Goal: Book appointment/travel/reservation

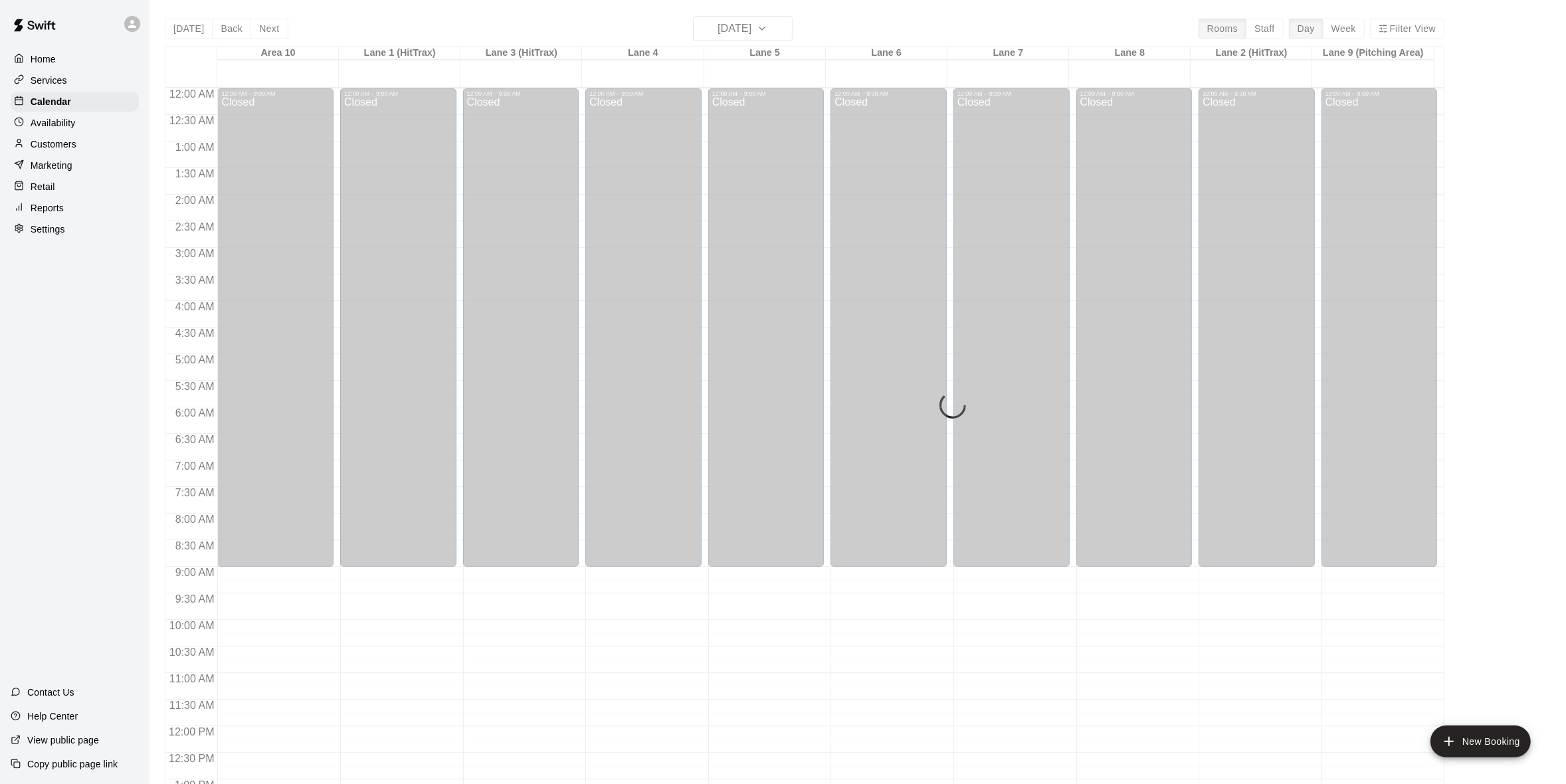
scroll to position [565, 0]
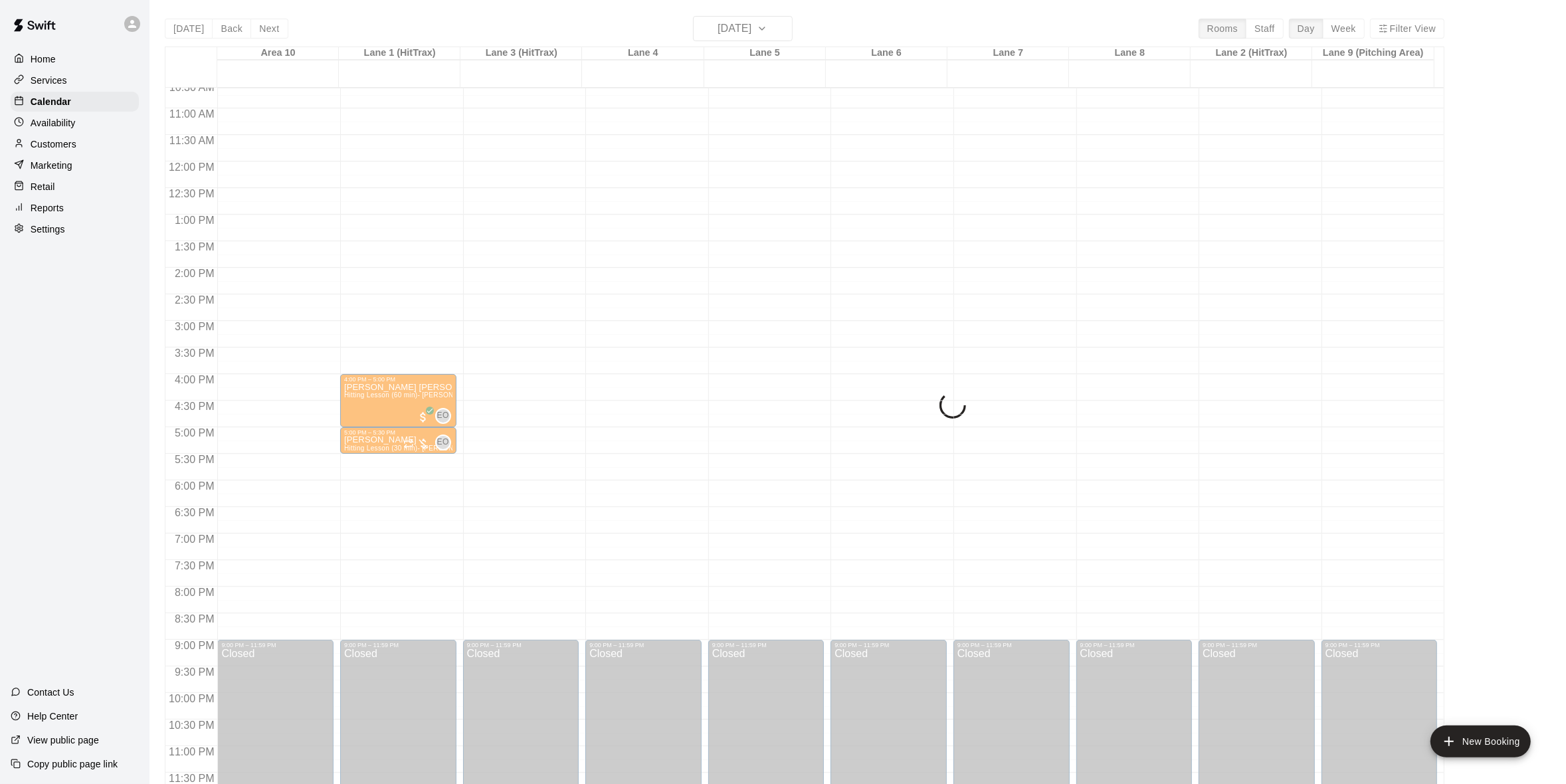
click at [783, 24] on div "[DATE] Back [DATE][DATE] Rooms Staff Day Week Filter View Area 10 [GEOGRAPHIC_D…" at bounding box center [804, 408] width 1279 height 784
click at [55, 67] on div "Home" at bounding box center [74, 59] width 128 height 20
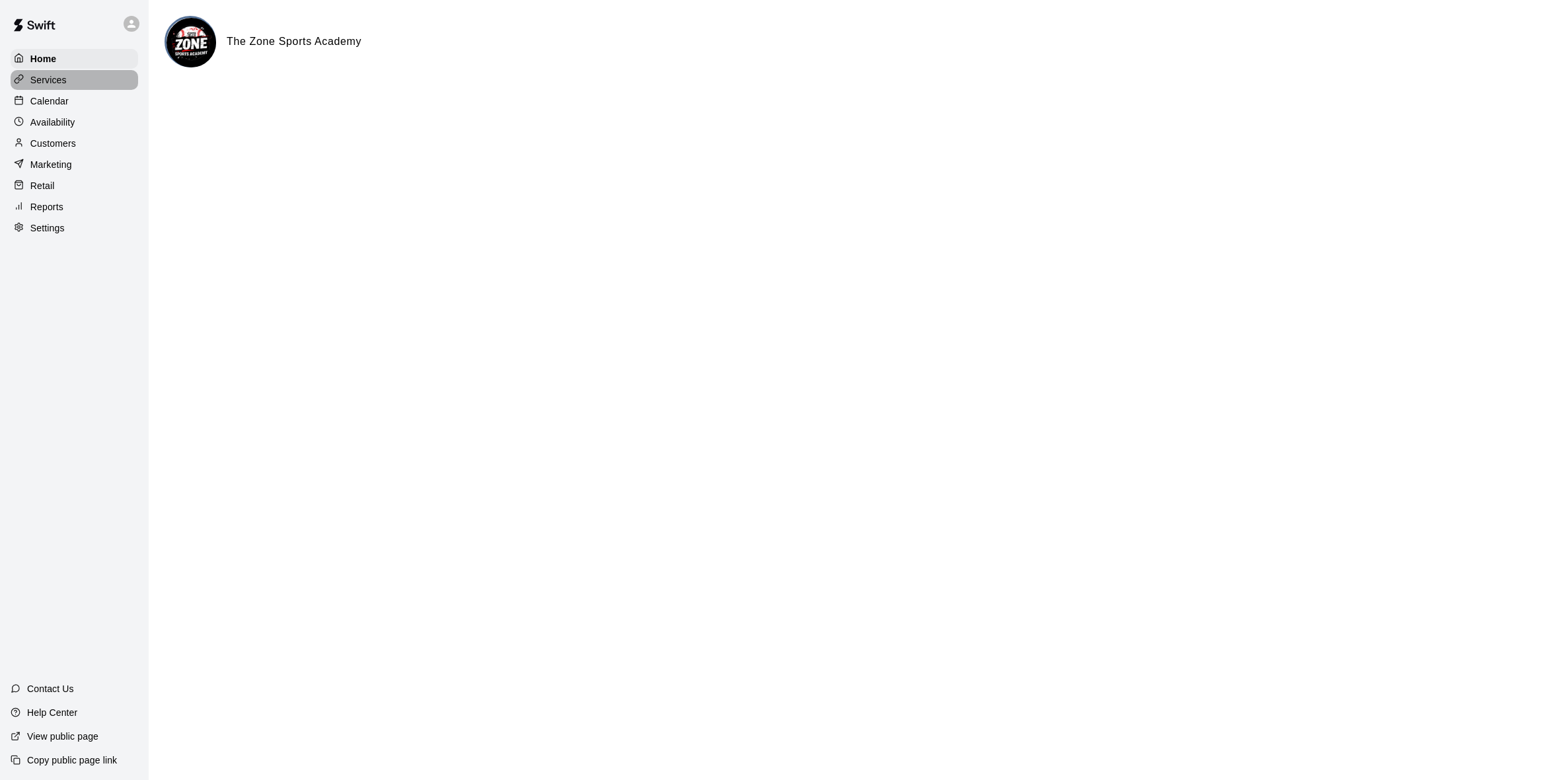
click at [51, 82] on p "Services" at bounding box center [48, 80] width 37 height 14
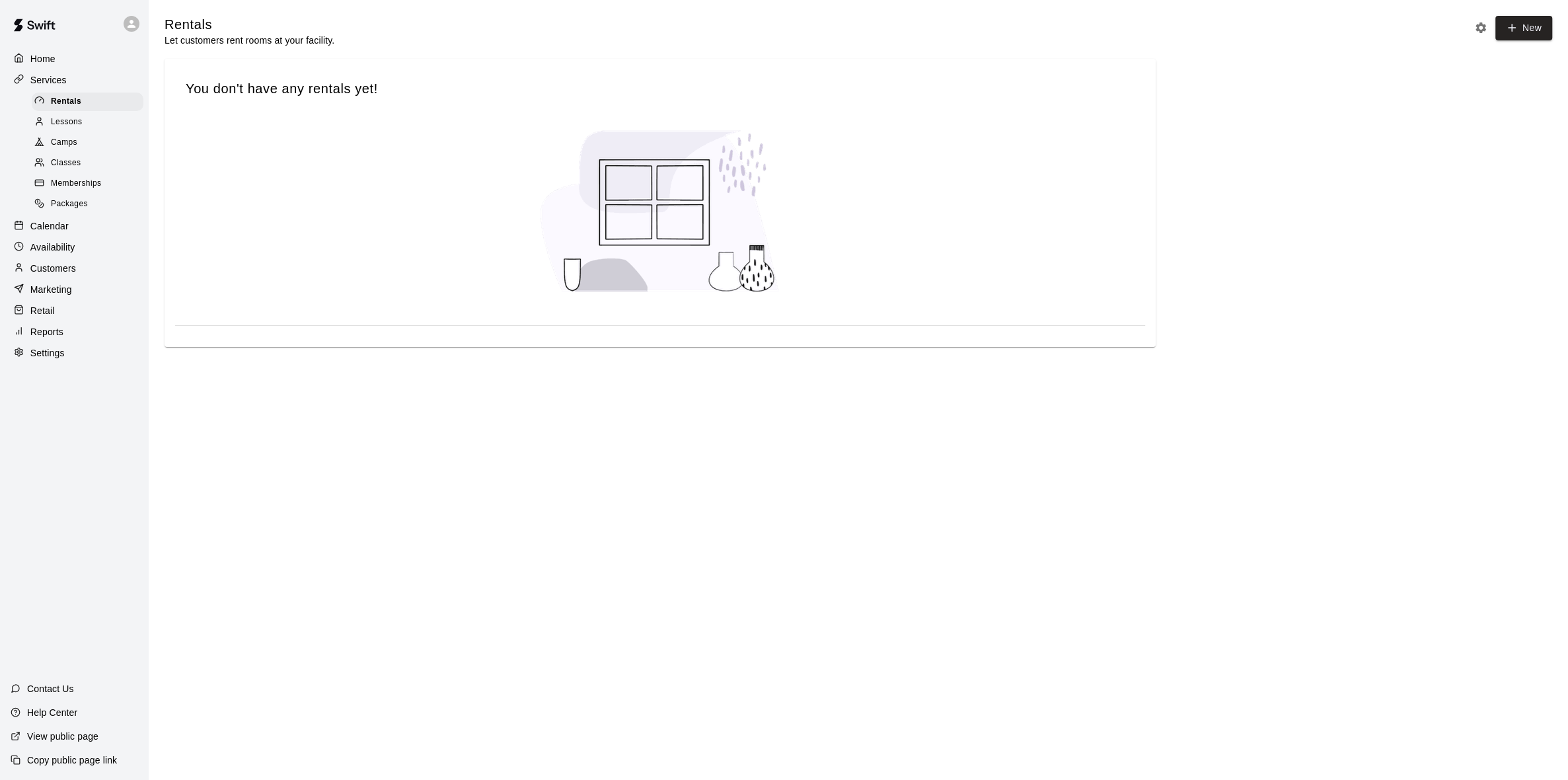
click at [73, 236] on div "Calendar" at bounding box center [74, 226] width 127 height 20
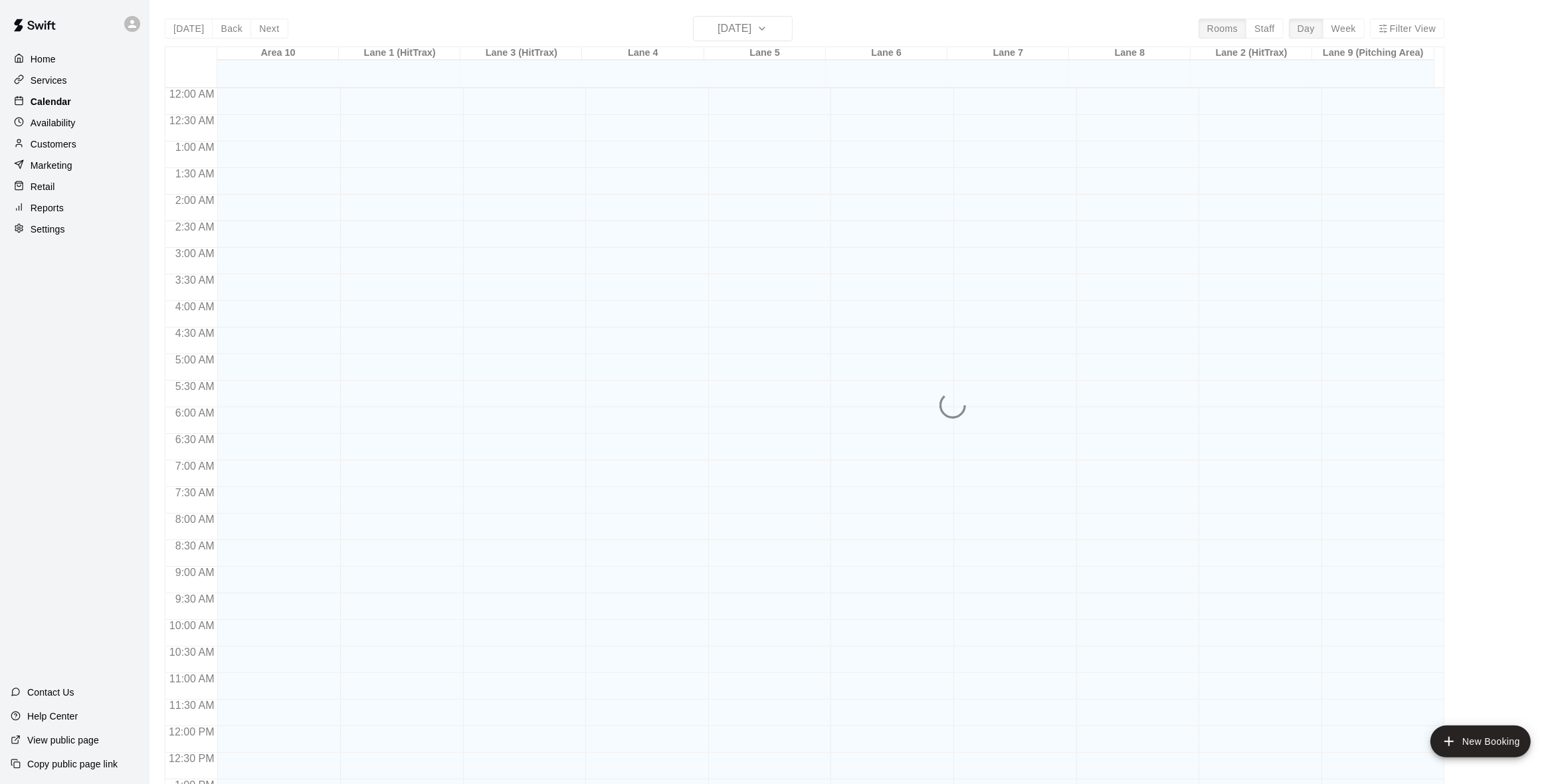
scroll to position [524, 0]
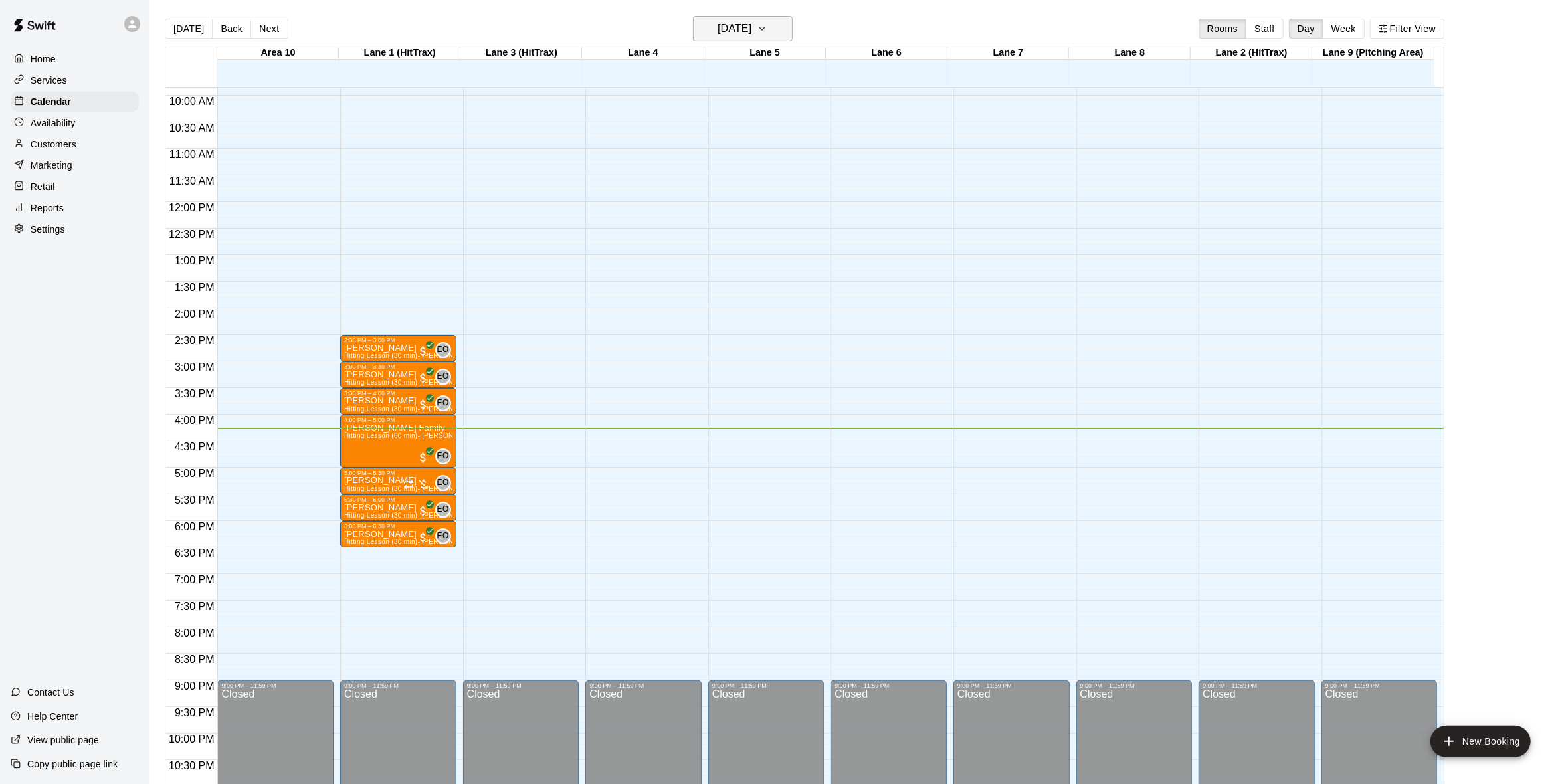
click at [767, 26] on icon "button" at bounding box center [762, 28] width 10 height 16
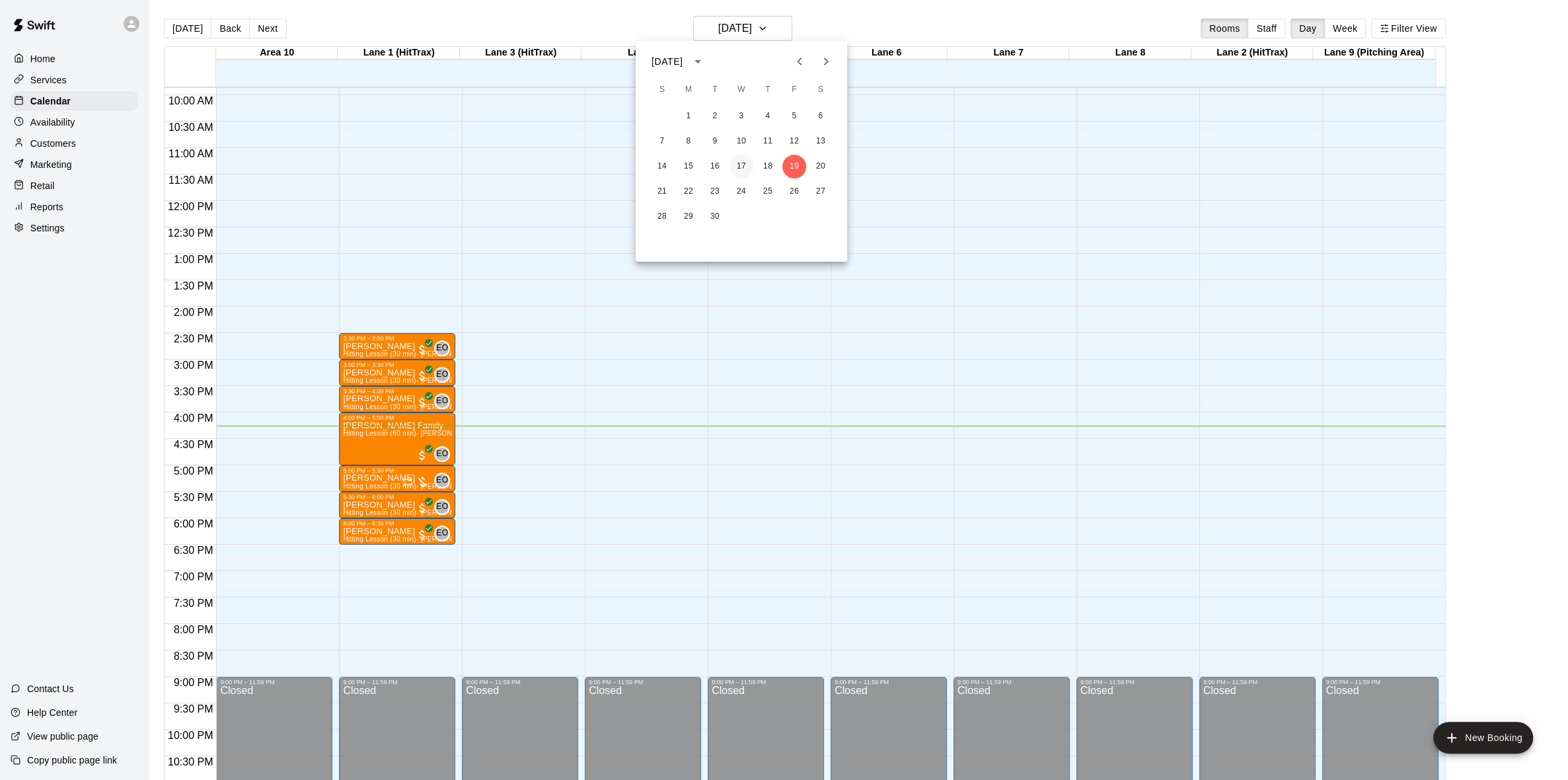
click at [738, 162] on button "17" at bounding box center [741, 166] width 24 height 24
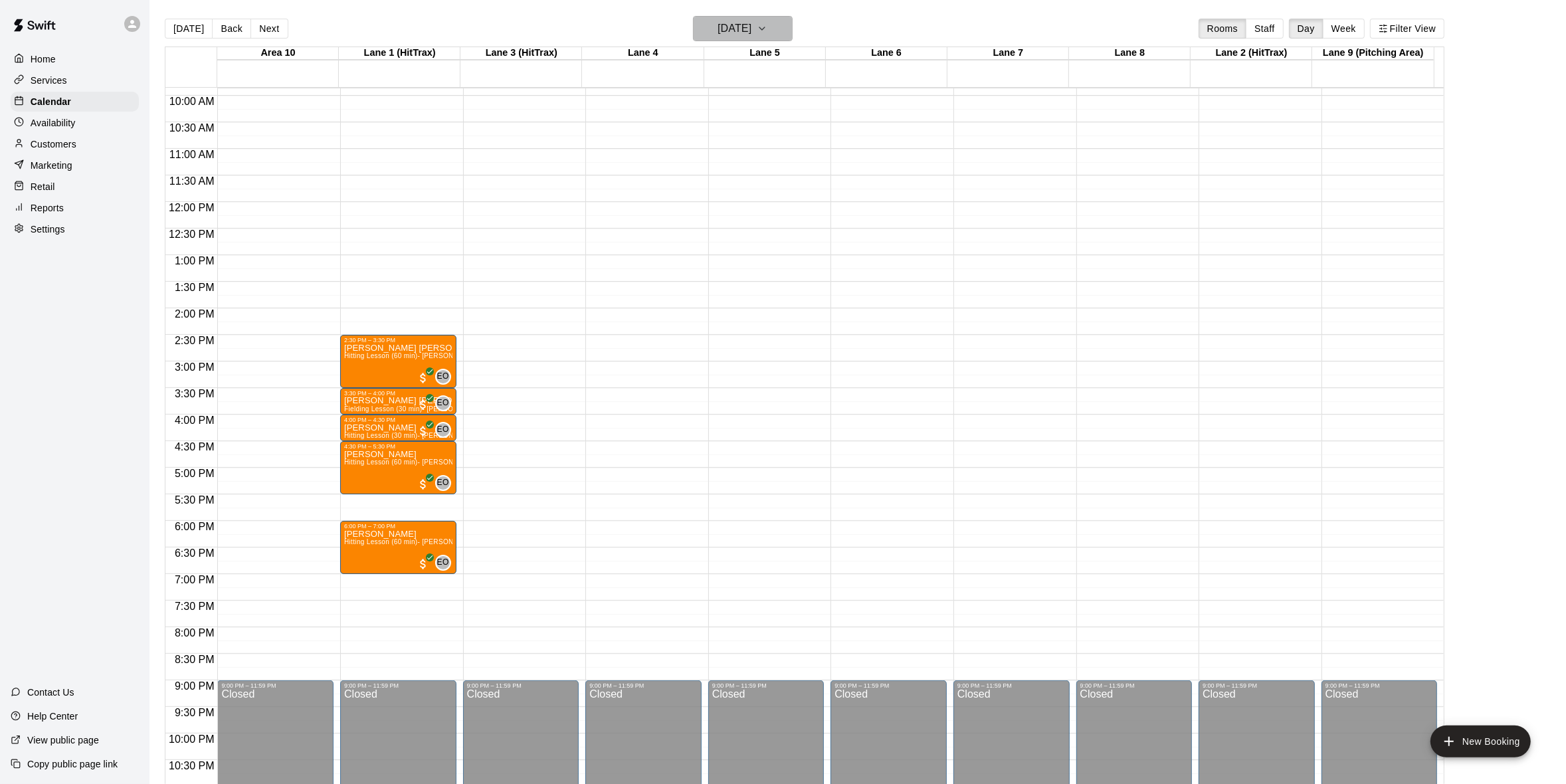
click at [767, 24] on icon "button" at bounding box center [762, 28] width 10 height 16
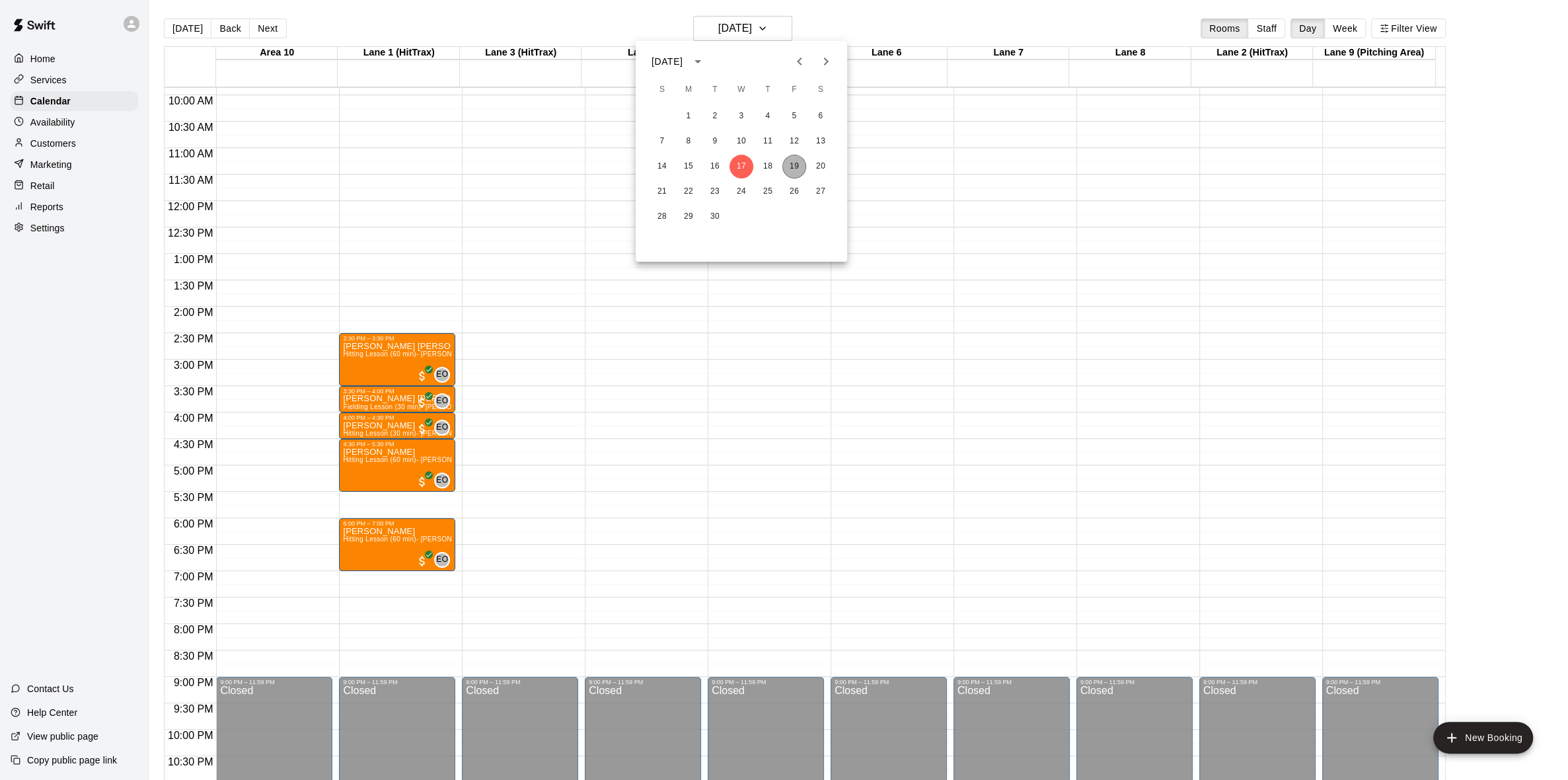
click at [788, 166] on button "19" at bounding box center [795, 166] width 24 height 24
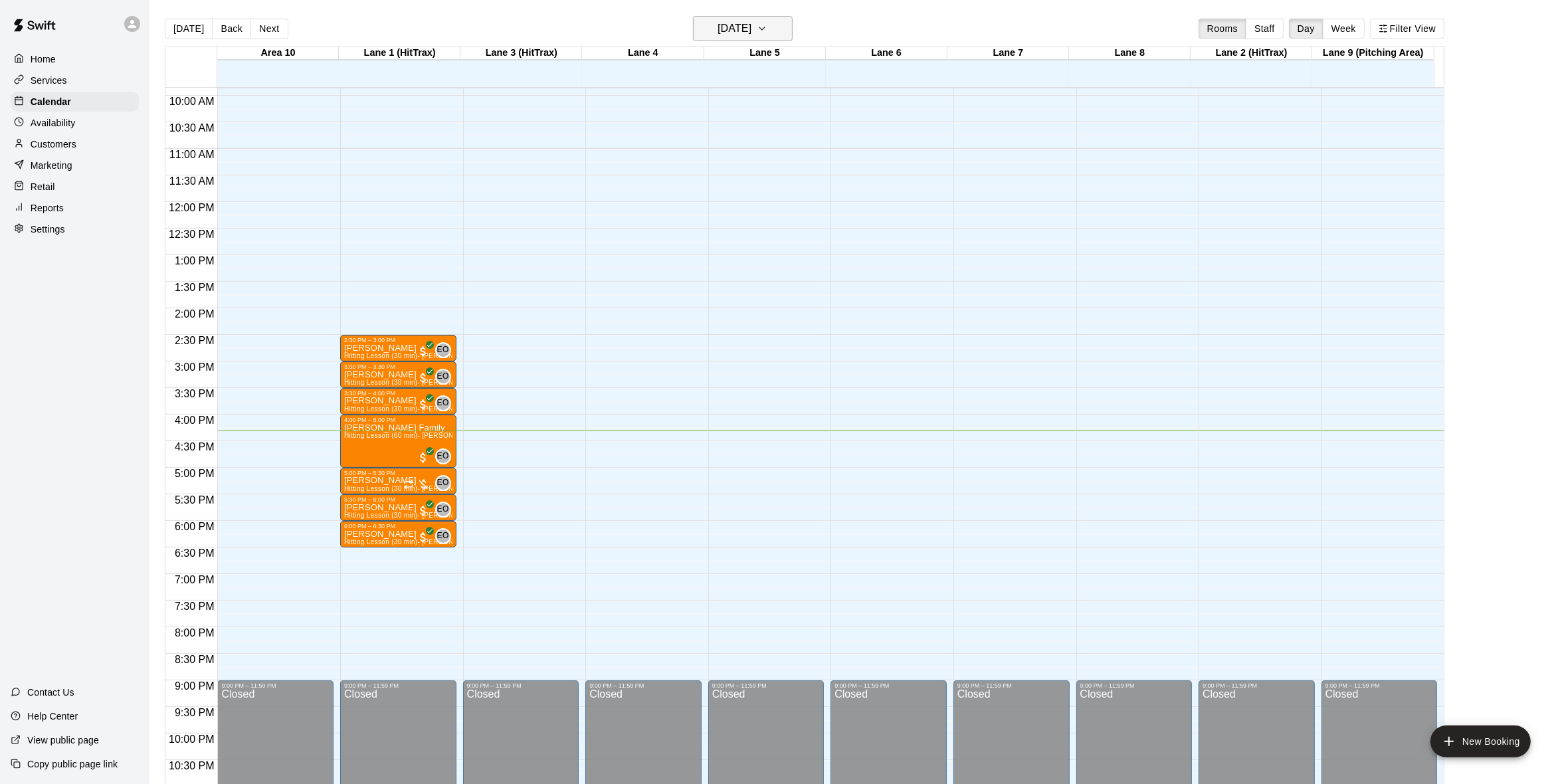
click at [767, 31] on icon "button" at bounding box center [762, 28] width 10 height 16
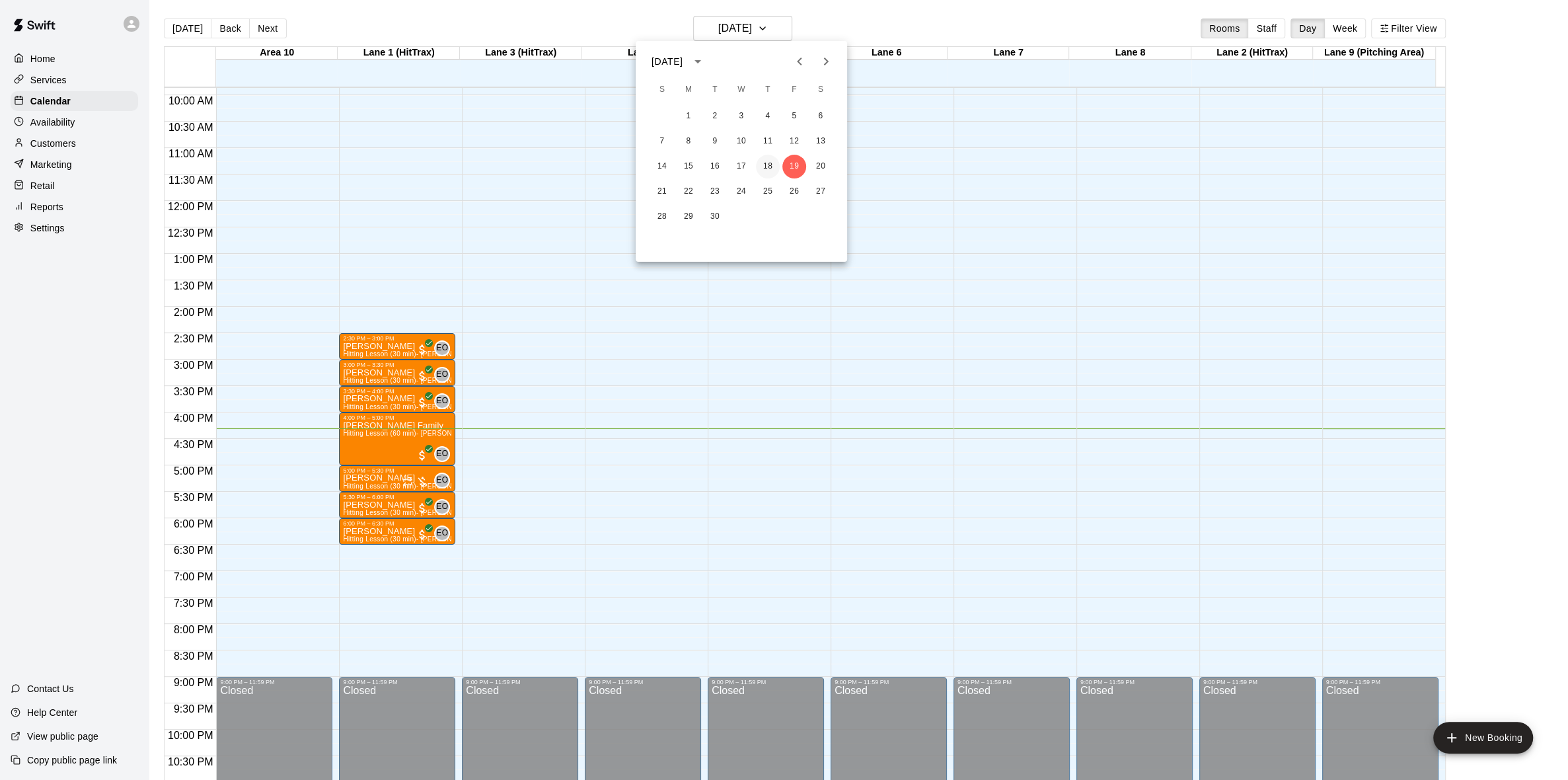
click at [770, 168] on button "18" at bounding box center [768, 166] width 24 height 24
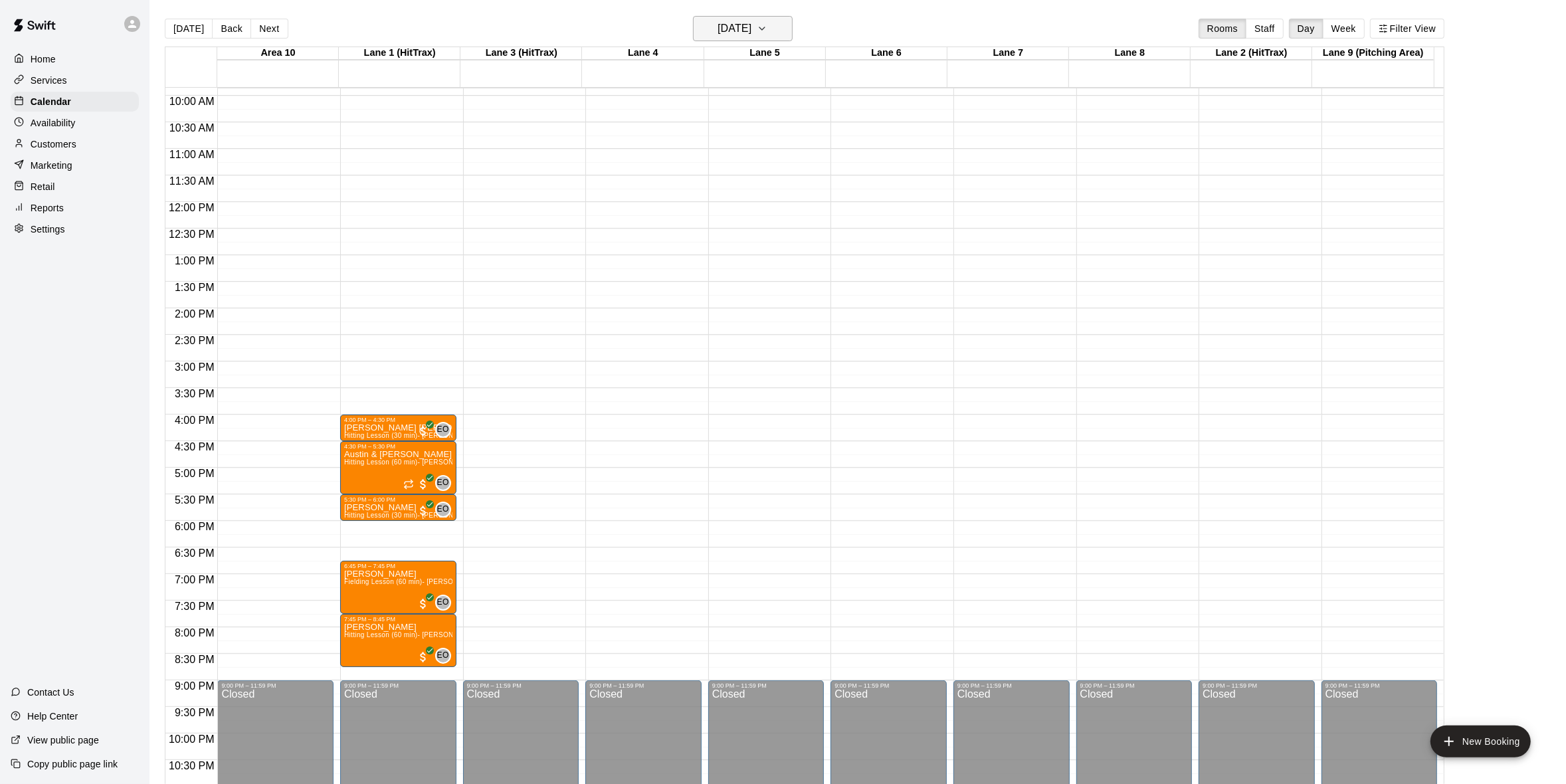
click at [767, 26] on icon "button" at bounding box center [762, 28] width 10 height 16
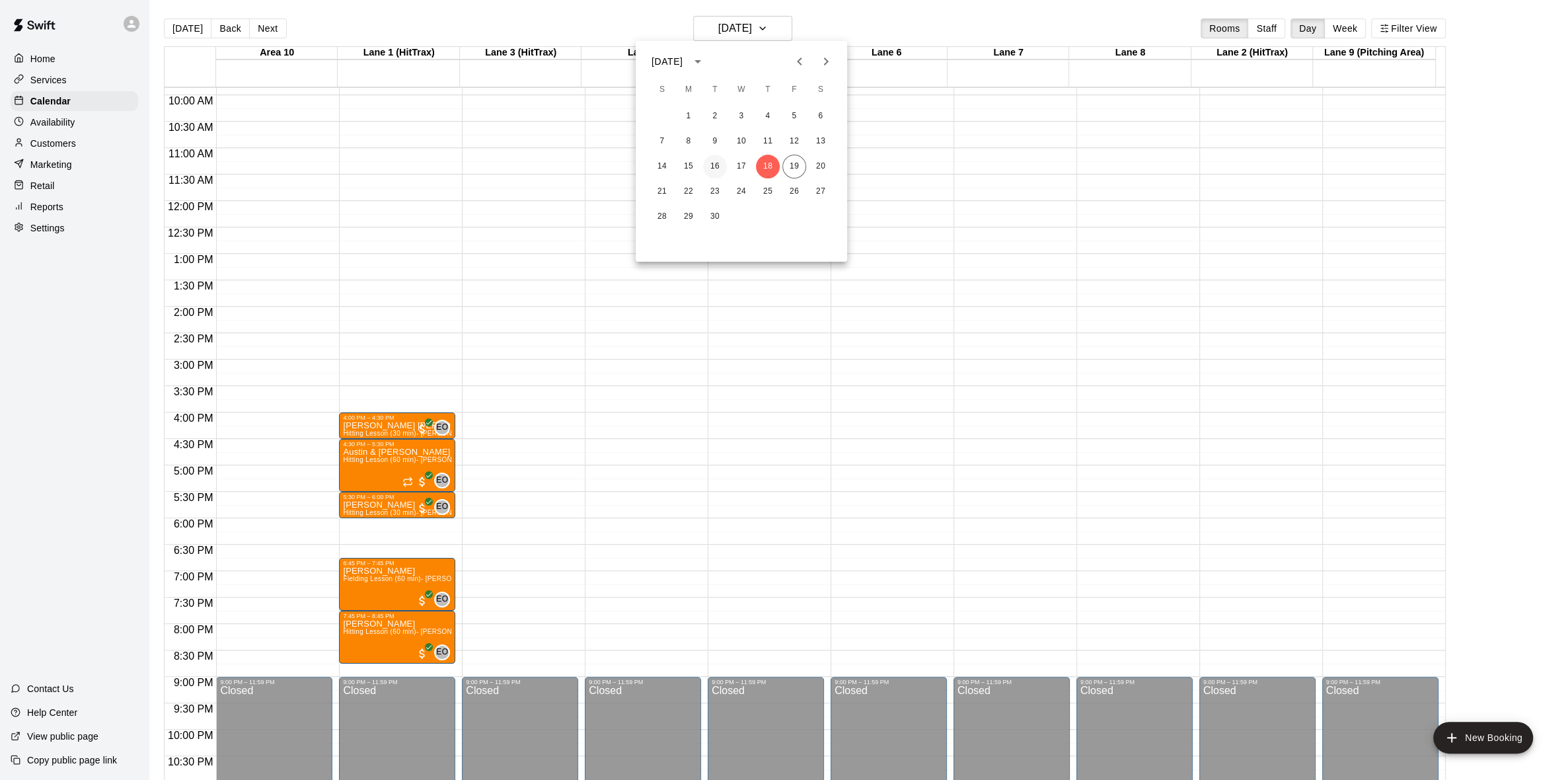
click at [717, 163] on button "16" at bounding box center [715, 166] width 24 height 24
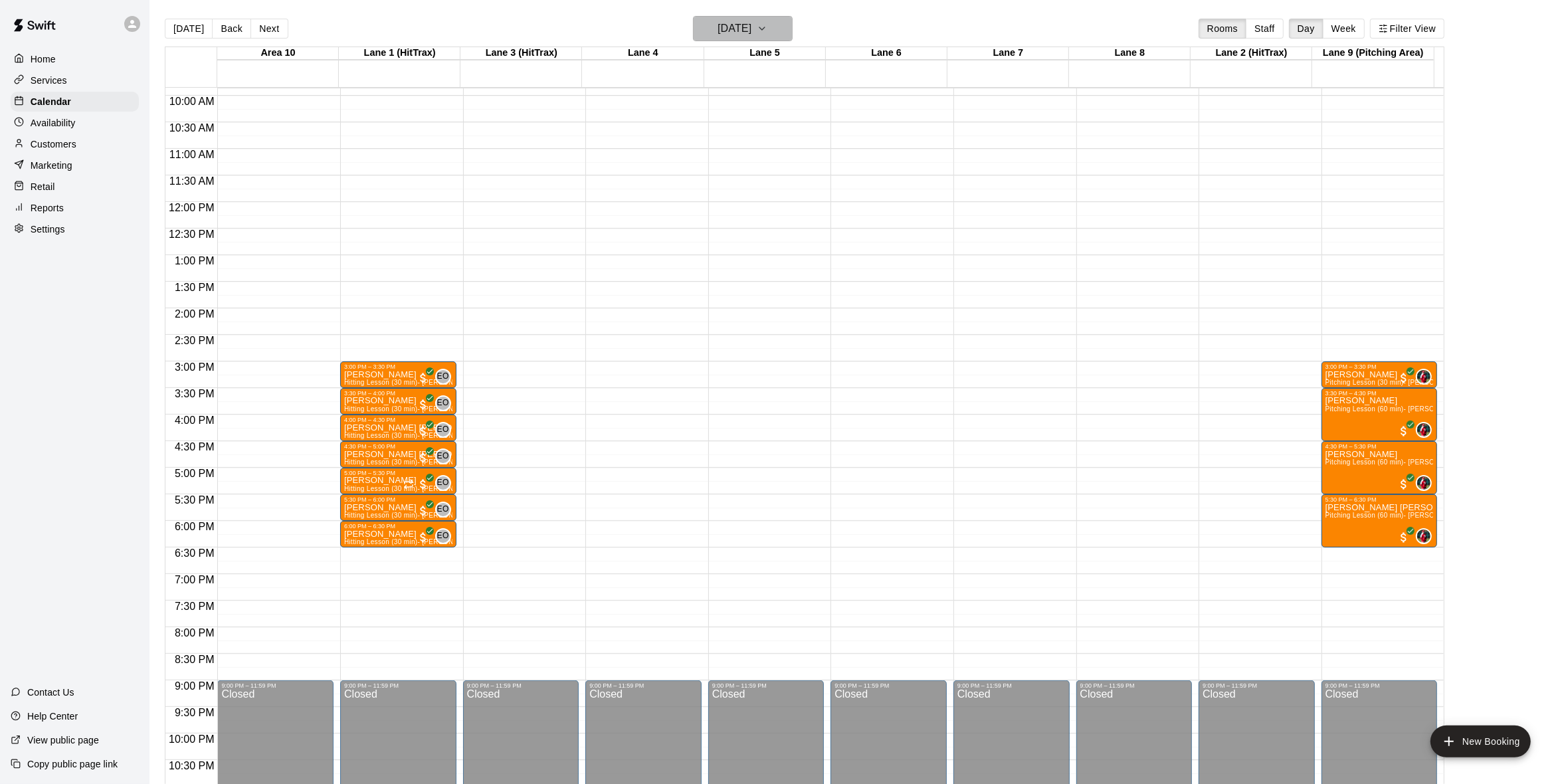
click at [767, 20] on icon "button" at bounding box center [762, 28] width 10 height 16
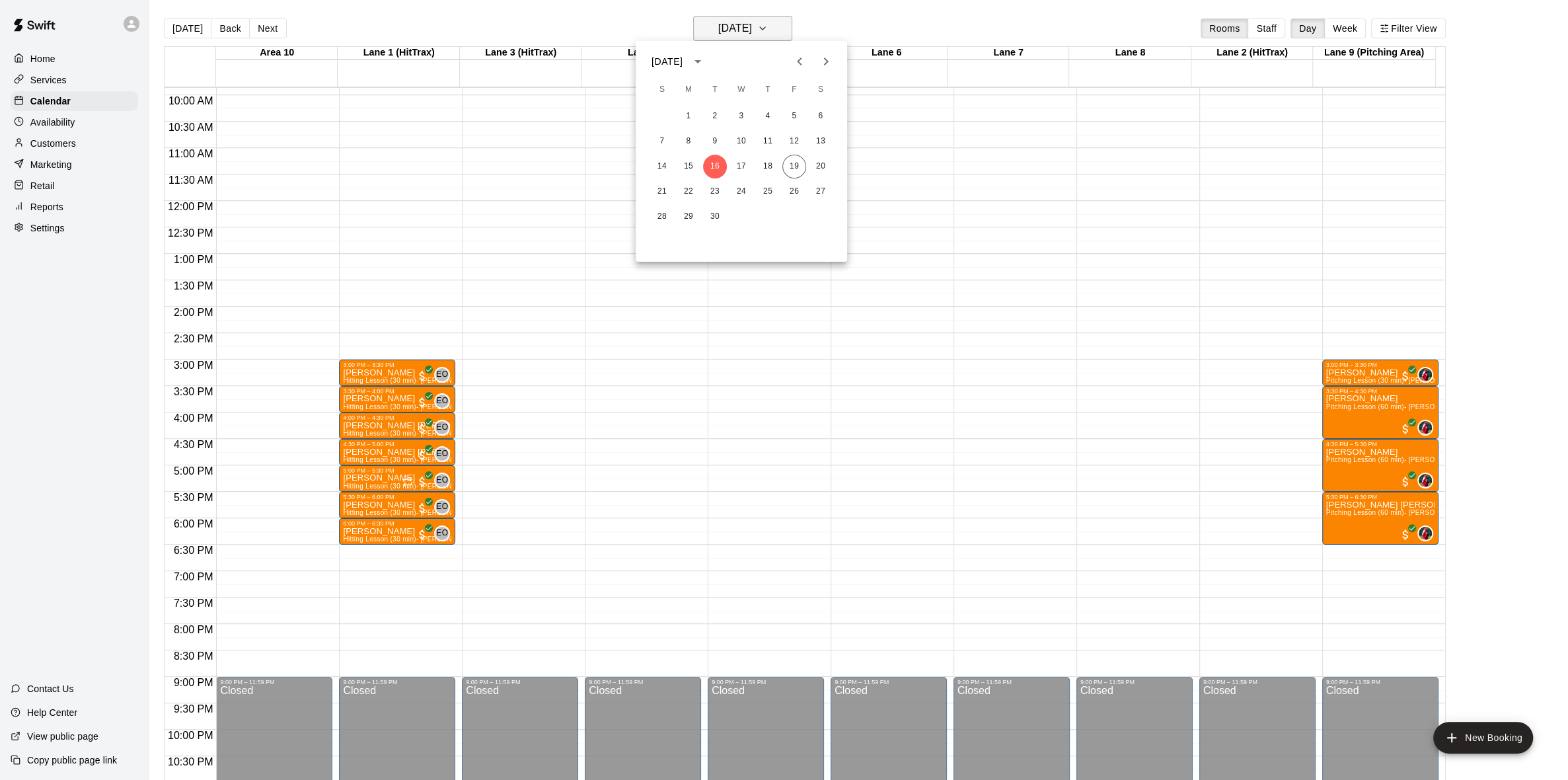
click at [779, 20] on div at bounding box center [784, 390] width 1568 height 780
click at [763, 20] on icon "button" at bounding box center [758, 28] width 10 height 16
click at [790, 169] on button "19" at bounding box center [795, 166] width 24 height 24
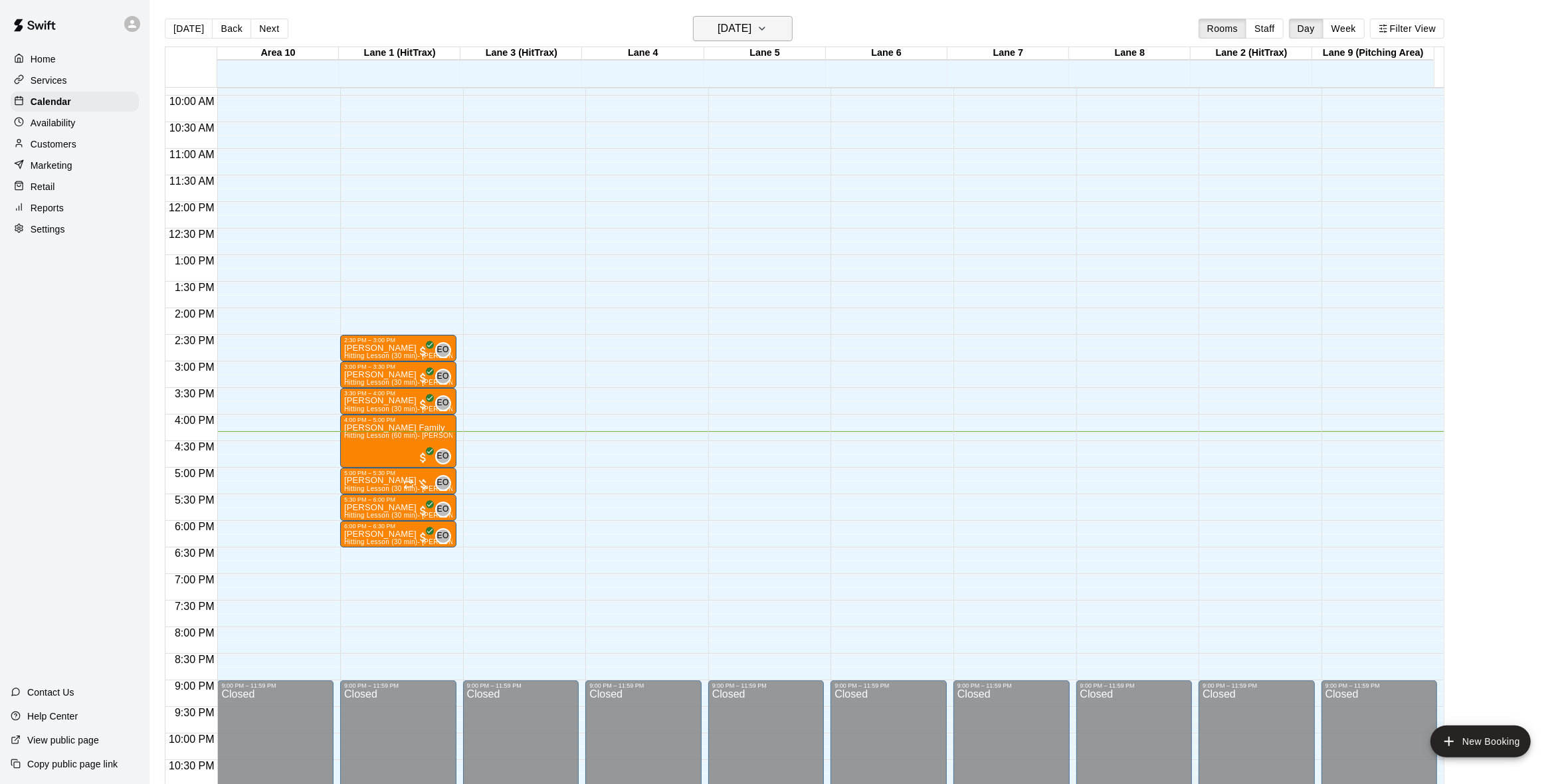
click at [767, 30] on icon "button" at bounding box center [762, 28] width 10 height 16
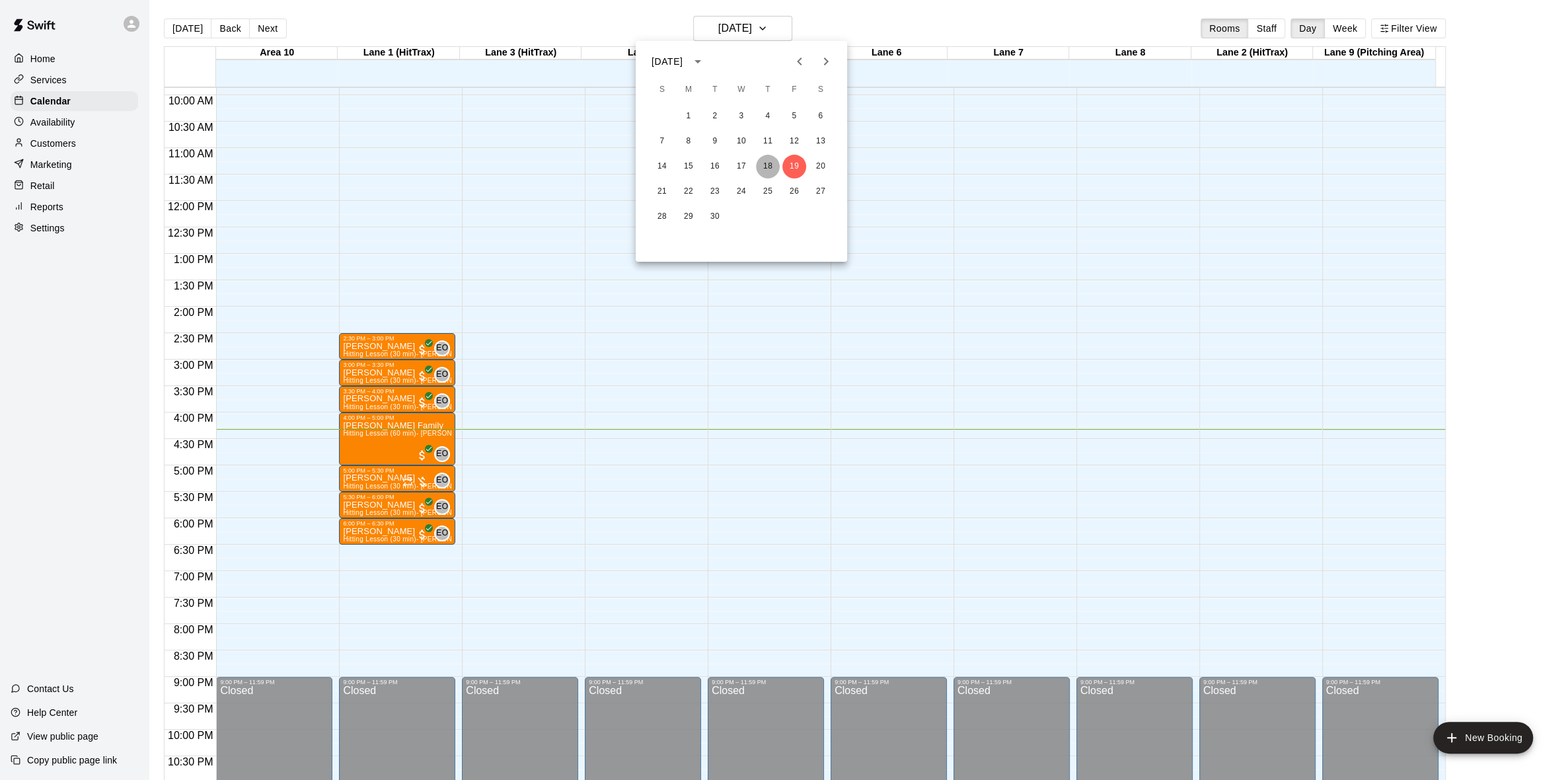
click at [765, 164] on button "18" at bounding box center [768, 166] width 24 height 24
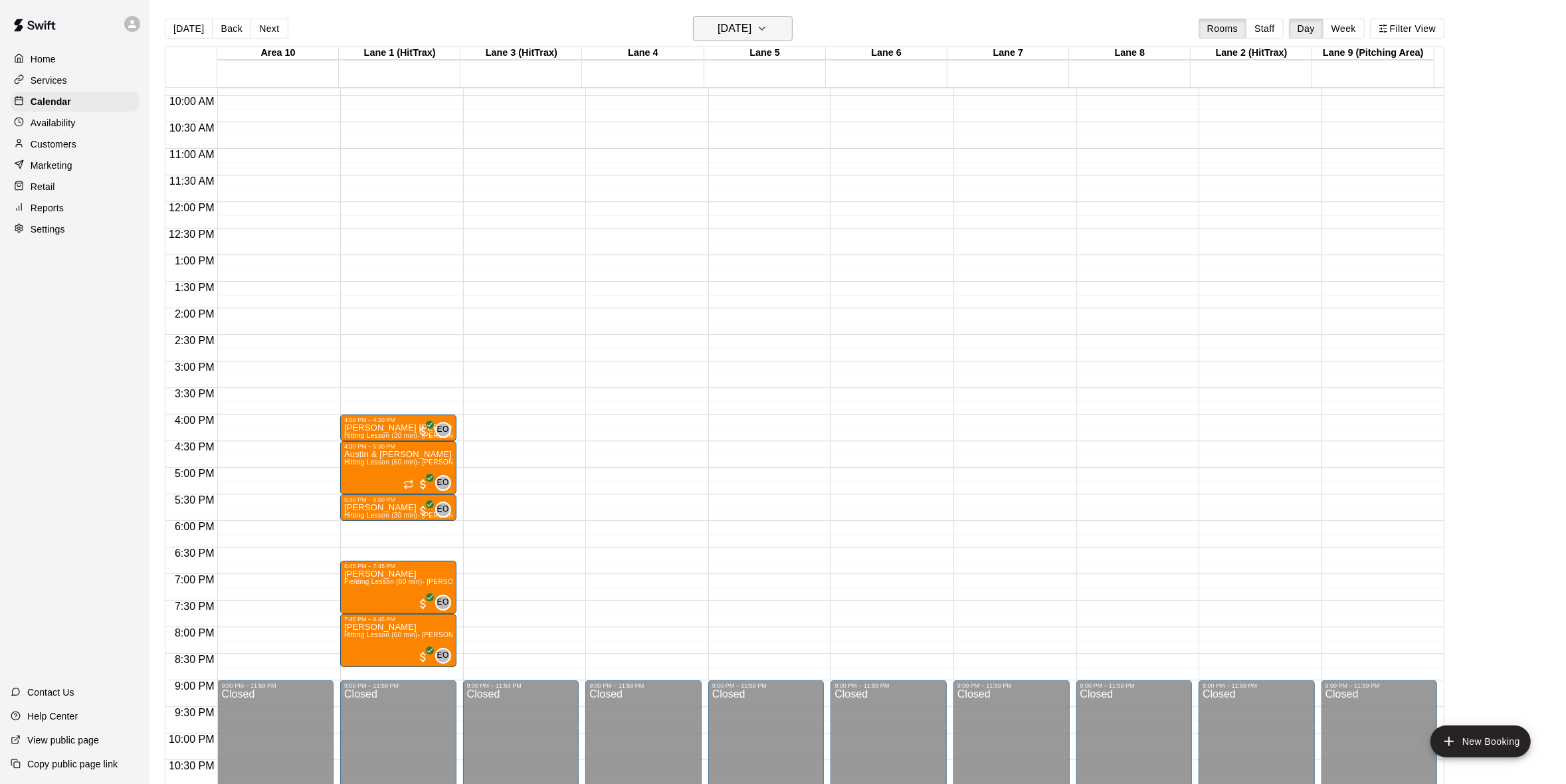
click at [767, 26] on icon "button" at bounding box center [762, 28] width 10 height 16
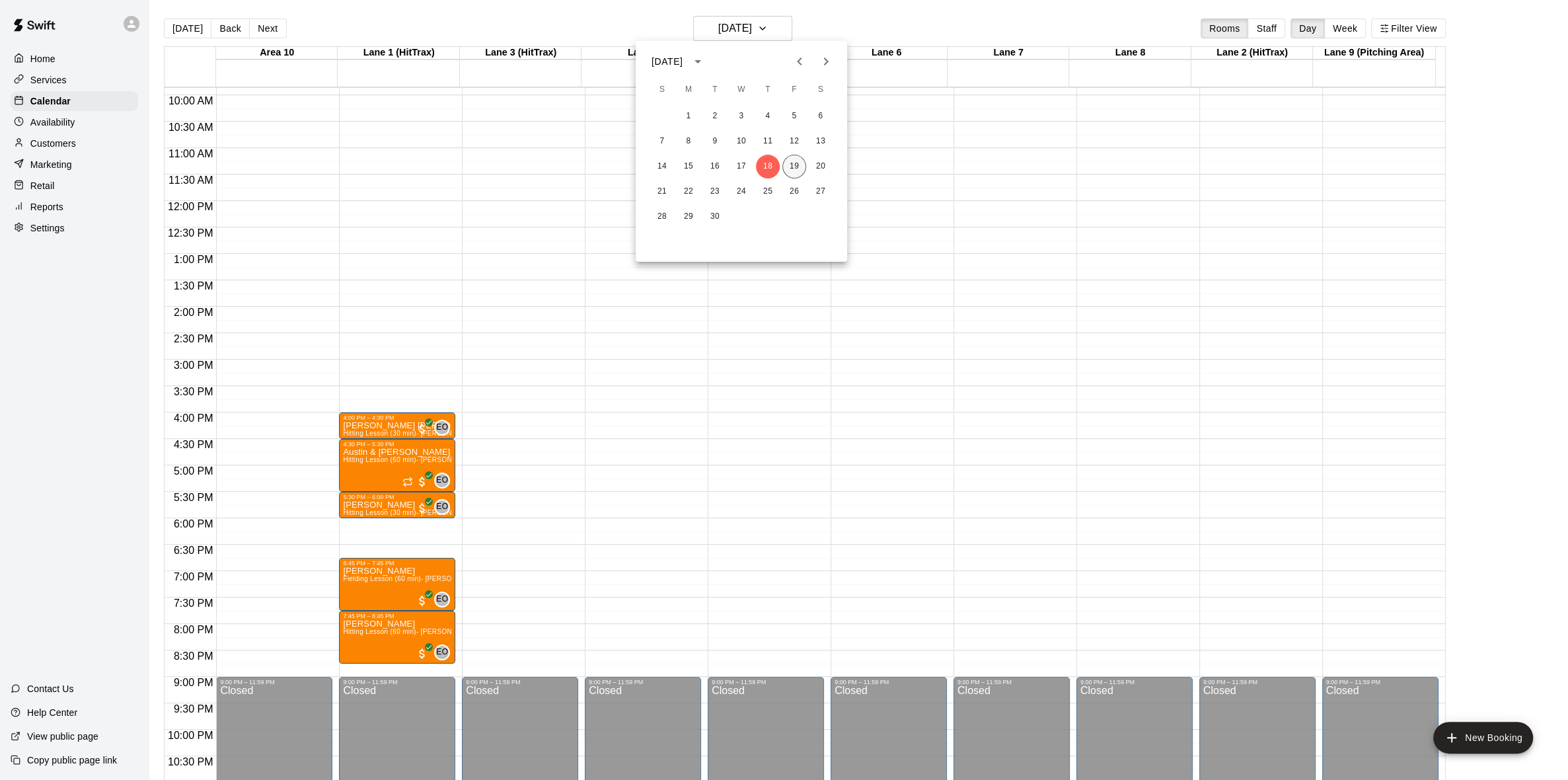
click at [792, 160] on button "19" at bounding box center [795, 166] width 24 height 24
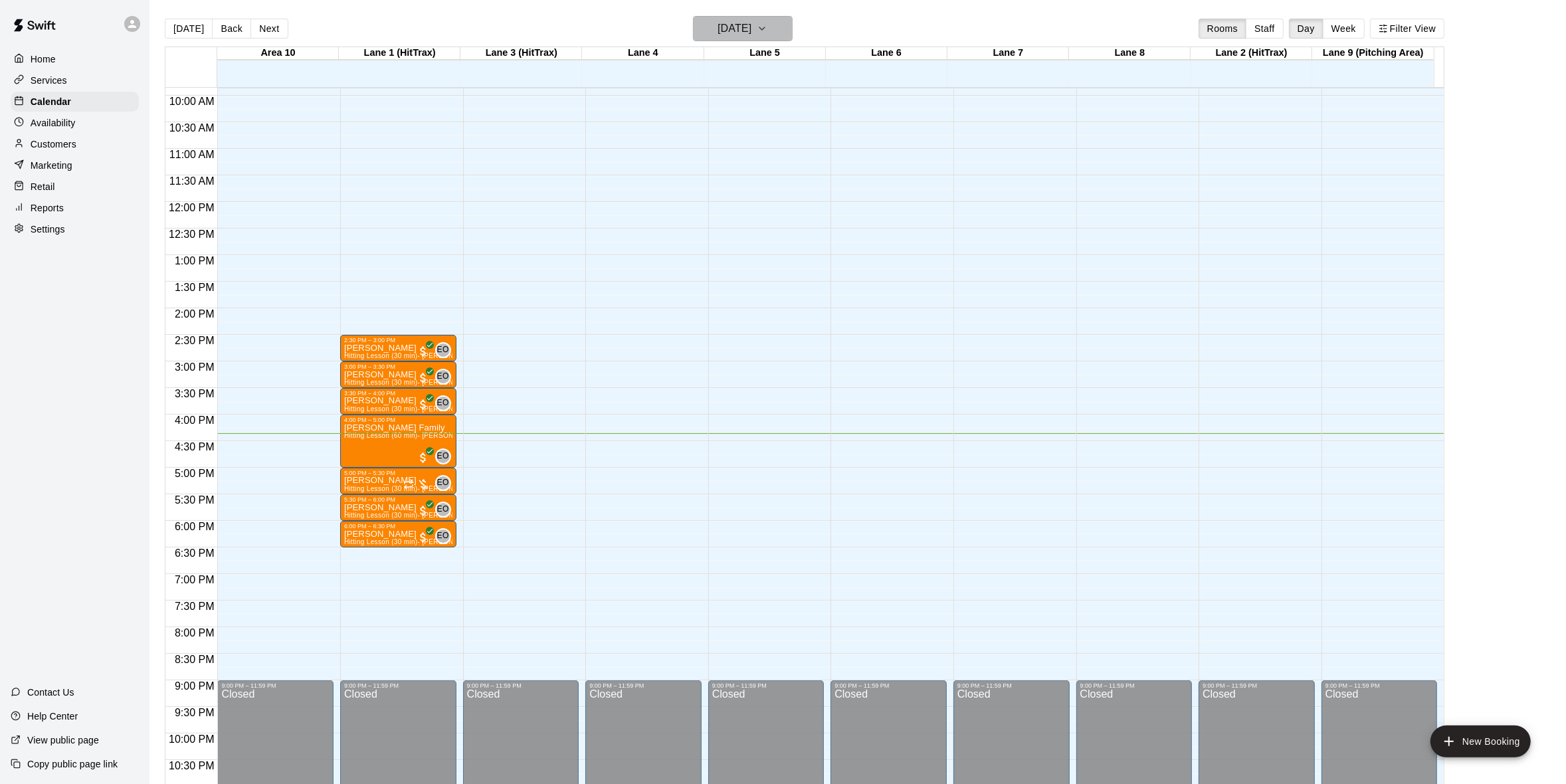
click at [765, 28] on icon "button" at bounding box center [762, 28] width 5 height 3
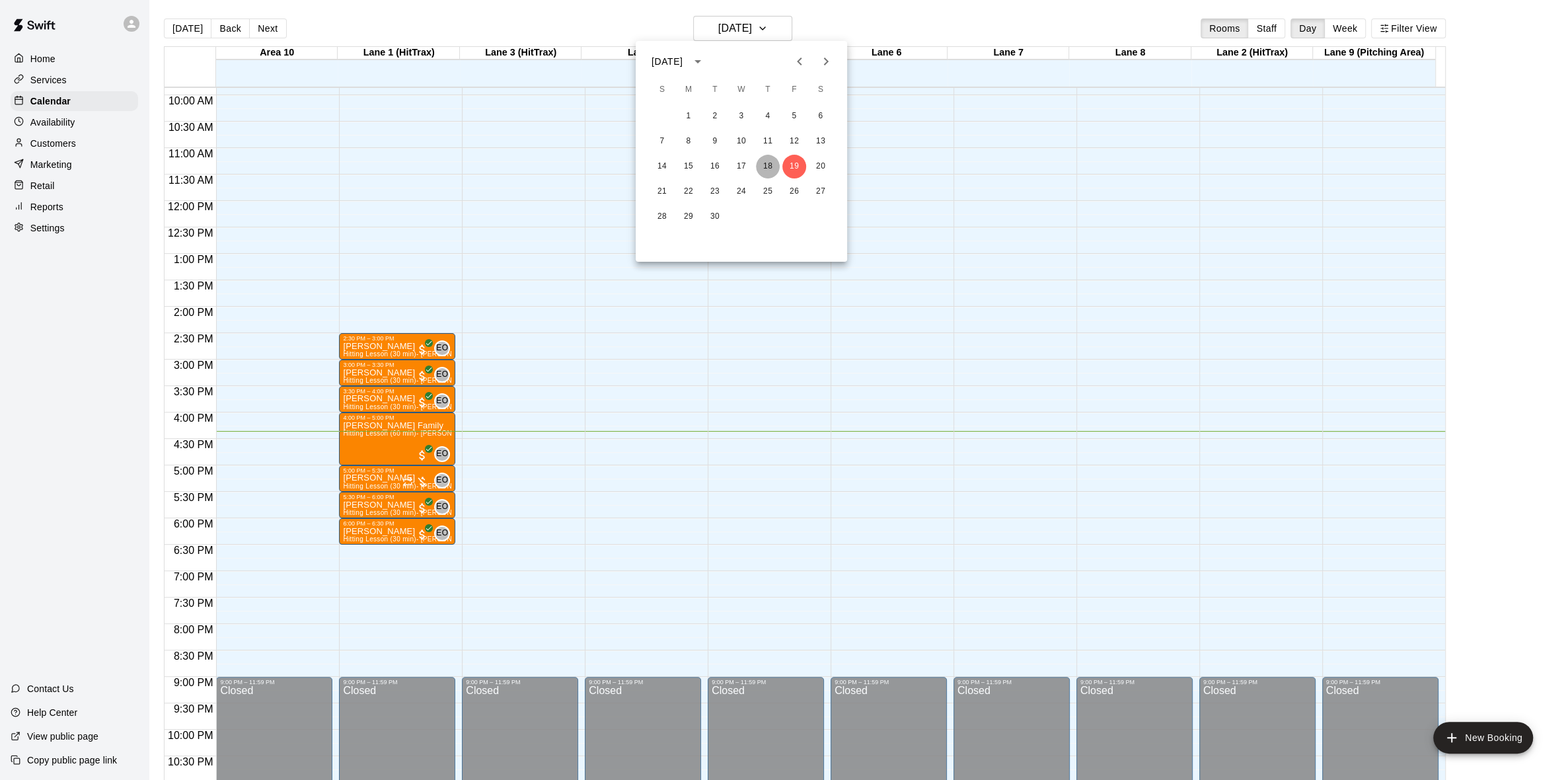
click at [770, 158] on button "18" at bounding box center [768, 166] width 24 height 24
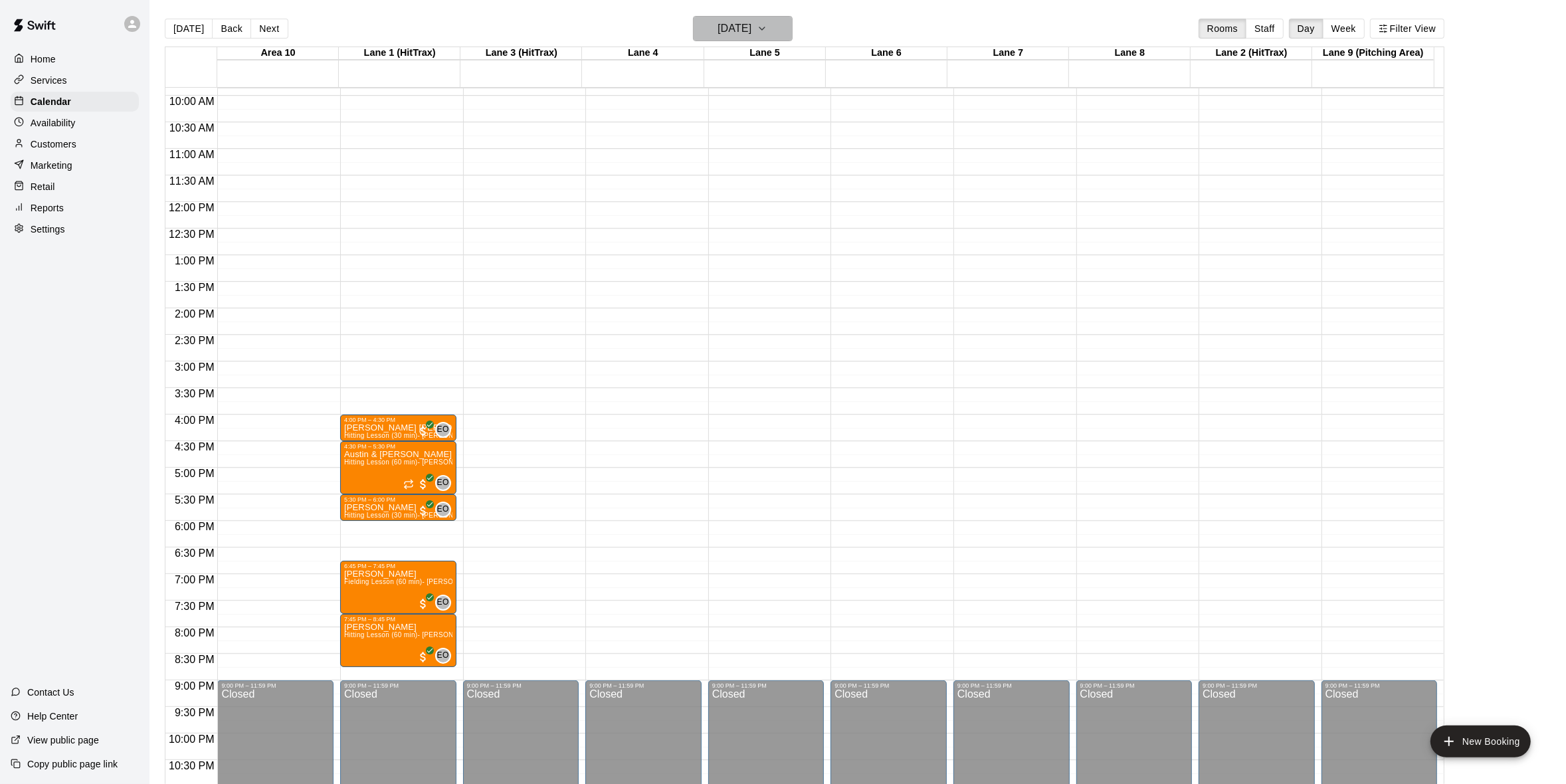
click at [767, 26] on icon "button" at bounding box center [762, 28] width 10 height 16
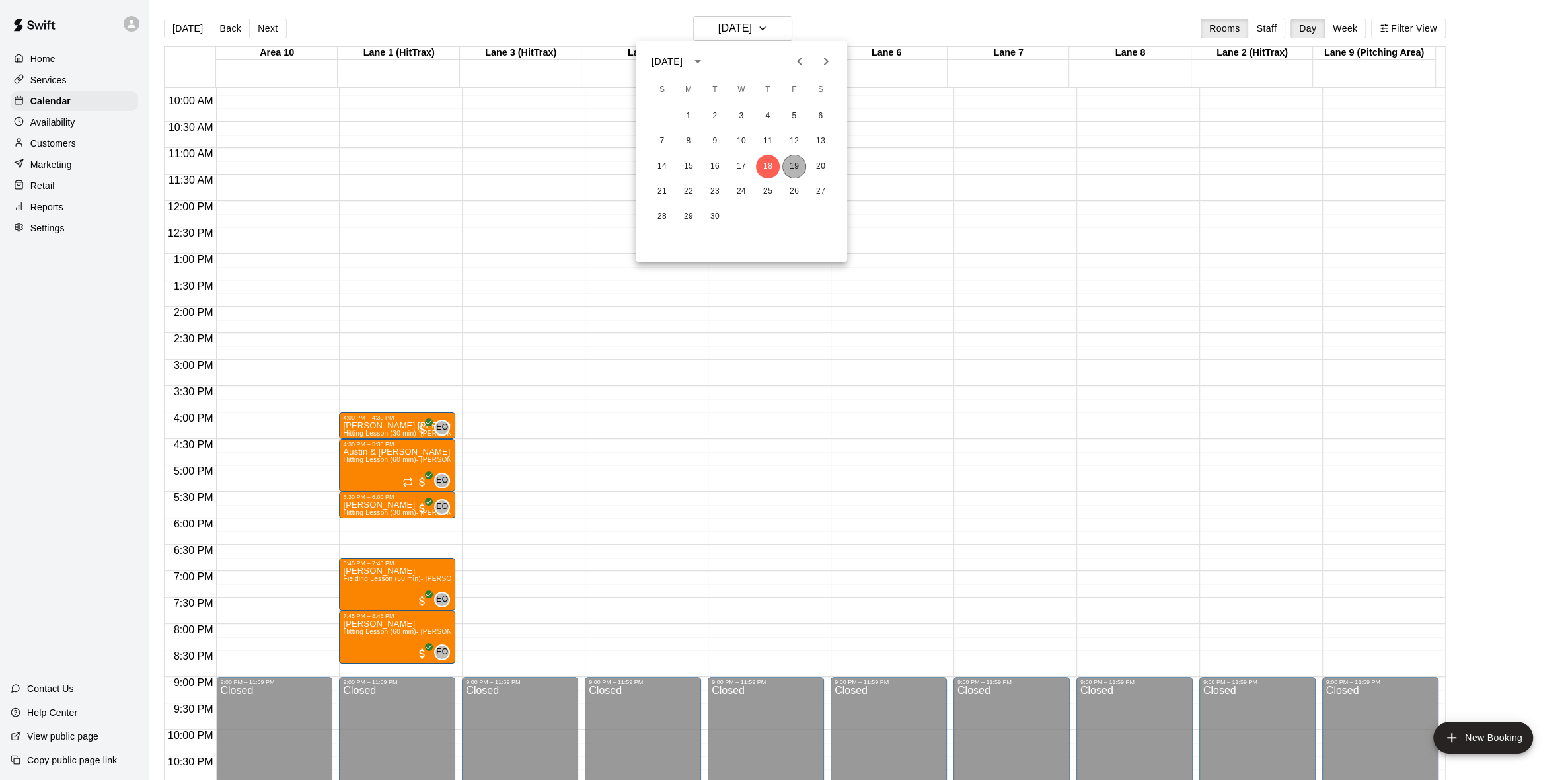
click at [792, 157] on button "19" at bounding box center [795, 166] width 24 height 24
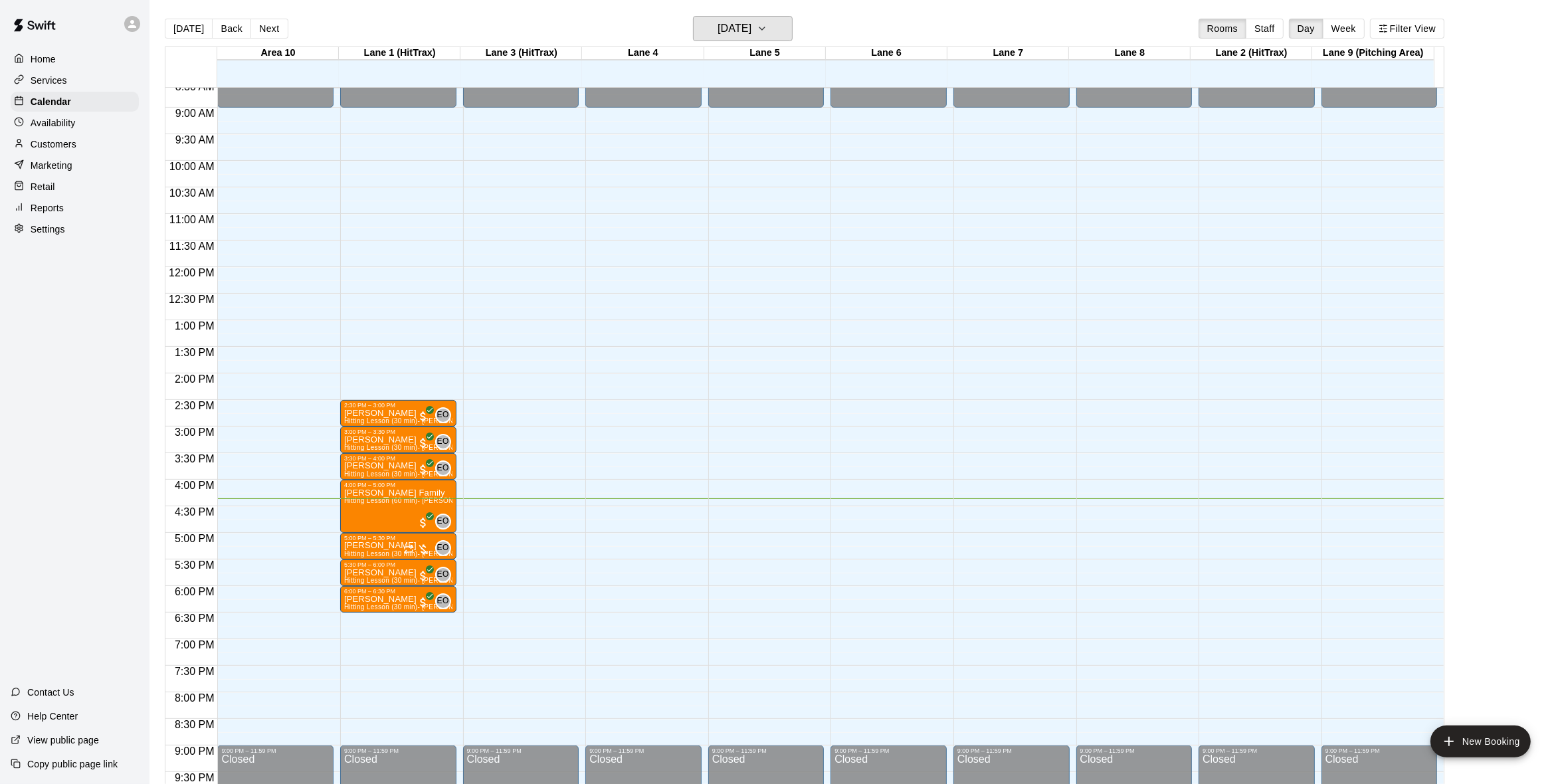
scroll to position [565, 0]
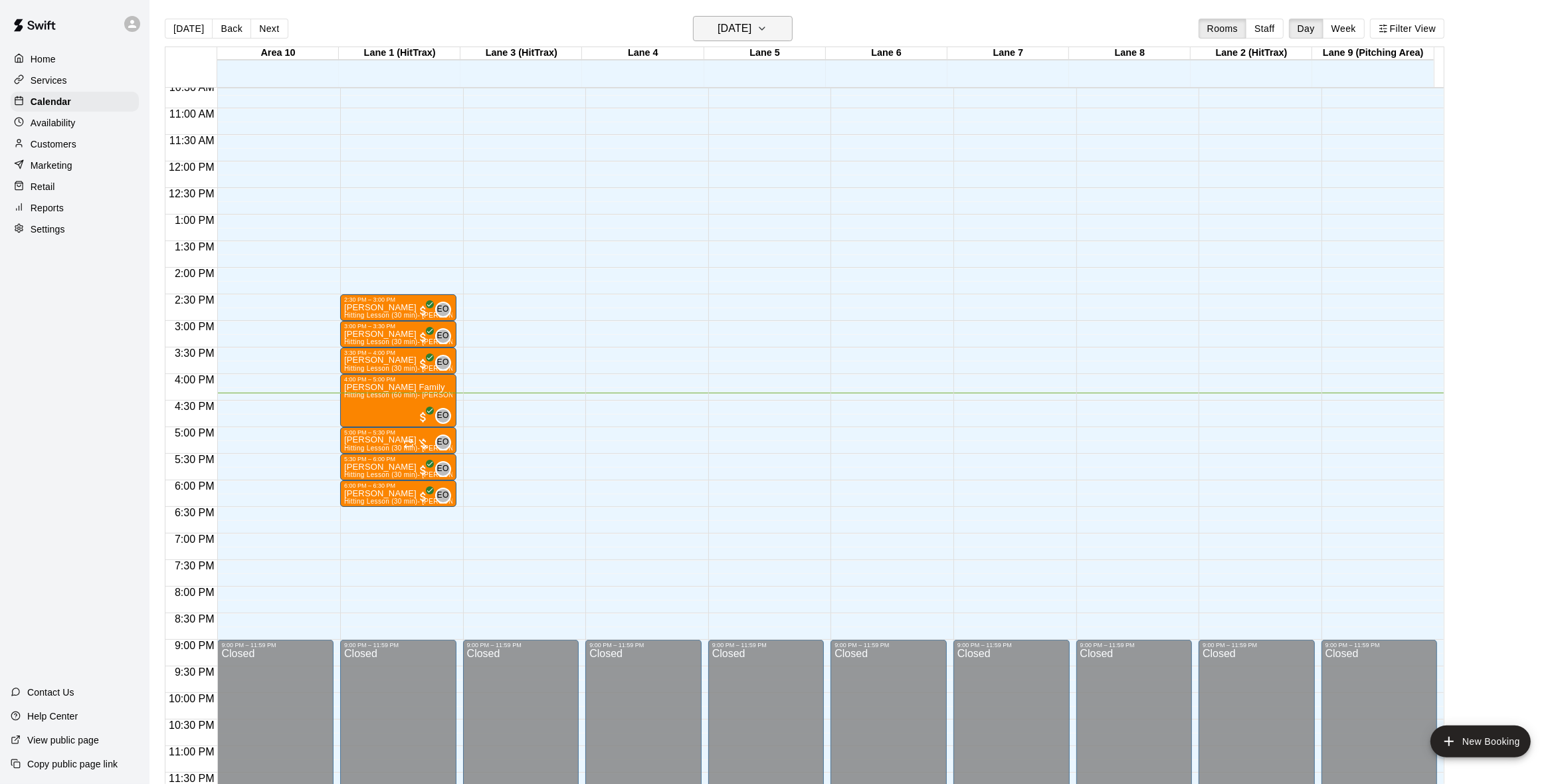
click at [767, 22] on icon "button" at bounding box center [762, 28] width 10 height 16
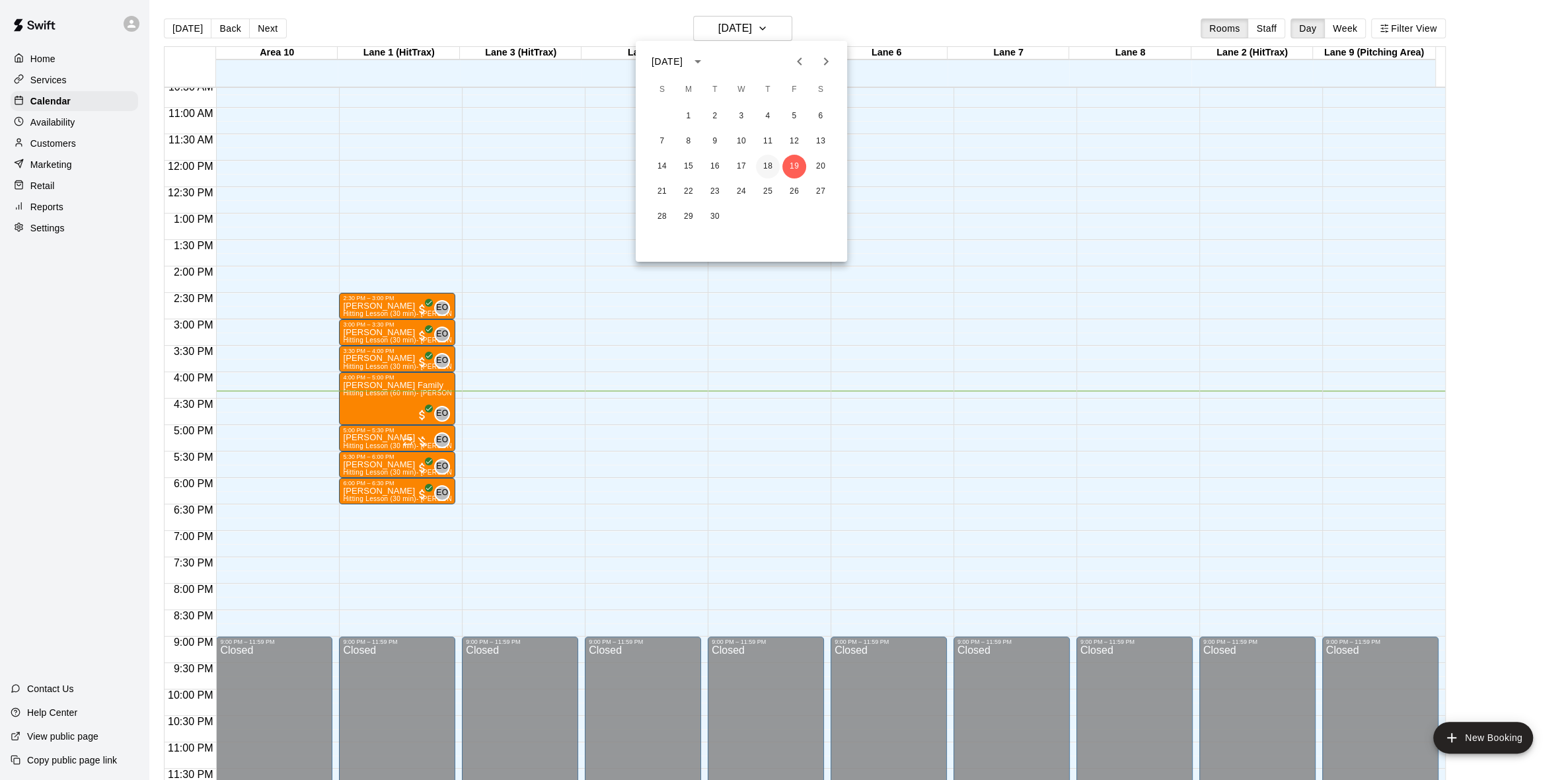
click at [766, 163] on button "18" at bounding box center [768, 166] width 24 height 24
